Goal: Task Accomplishment & Management: Manage account settings

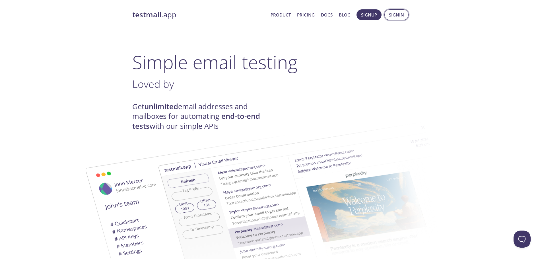
click at [397, 17] on span "Signin" at bounding box center [396, 14] width 15 height 7
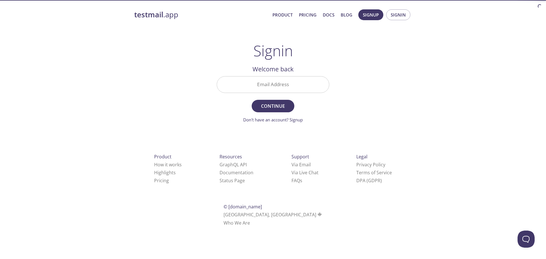
click at [287, 87] on input "Email Address" at bounding box center [273, 85] width 112 height 16
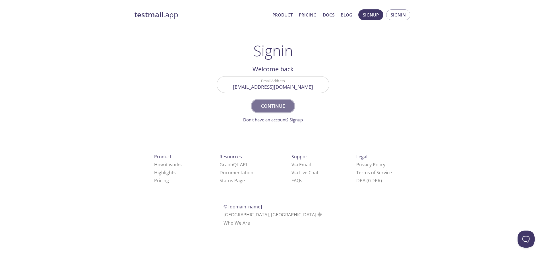
click at [275, 102] on span "Continue" at bounding box center [273, 106] width 30 height 8
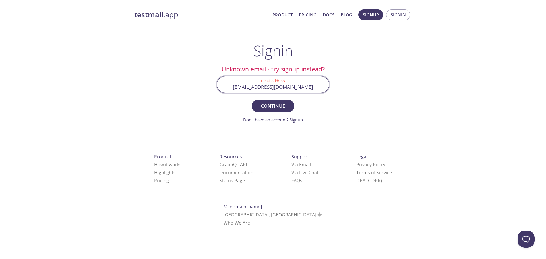
click at [271, 88] on input "[EMAIL_ADDRESS][DOMAIN_NAME]" at bounding box center [273, 85] width 112 height 16
drag, startPoint x: 273, startPoint y: 87, endPoint x: 269, endPoint y: 87, distance: 3.7
click at [269, 87] on input "[EMAIL_ADDRESS][DOMAIN_NAME]" at bounding box center [273, 85] width 112 height 16
type input "[EMAIL_ADDRESS][DOMAIN_NAME]"
click at [252, 100] on button "Continue" at bounding box center [273, 106] width 43 height 13
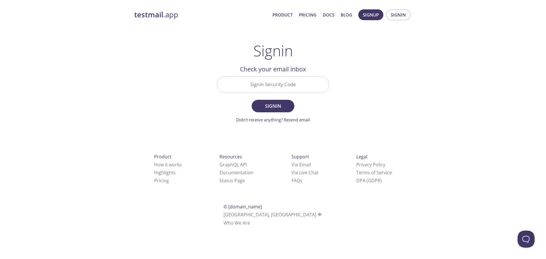
click at [285, 89] on input "Signin Security Code" at bounding box center [273, 85] width 112 height 16
paste input "3ENZHUM"
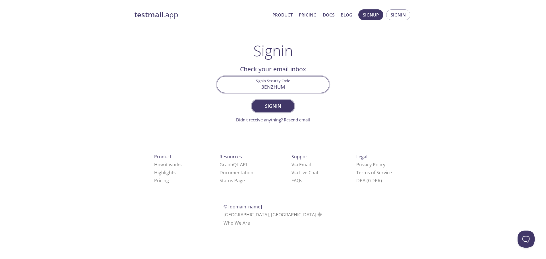
type input "3ENZHUM"
click at [280, 106] on span "Signin" at bounding box center [273, 106] width 30 height 8
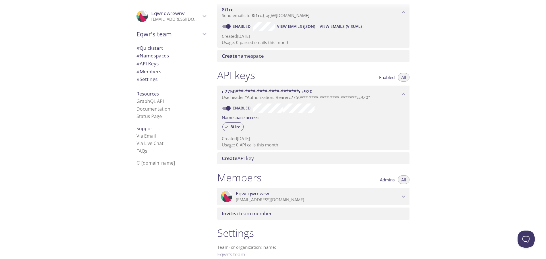
scroll to position [85, 0]
